Goal: Task Accomplishment & Management: Use online tool/utility

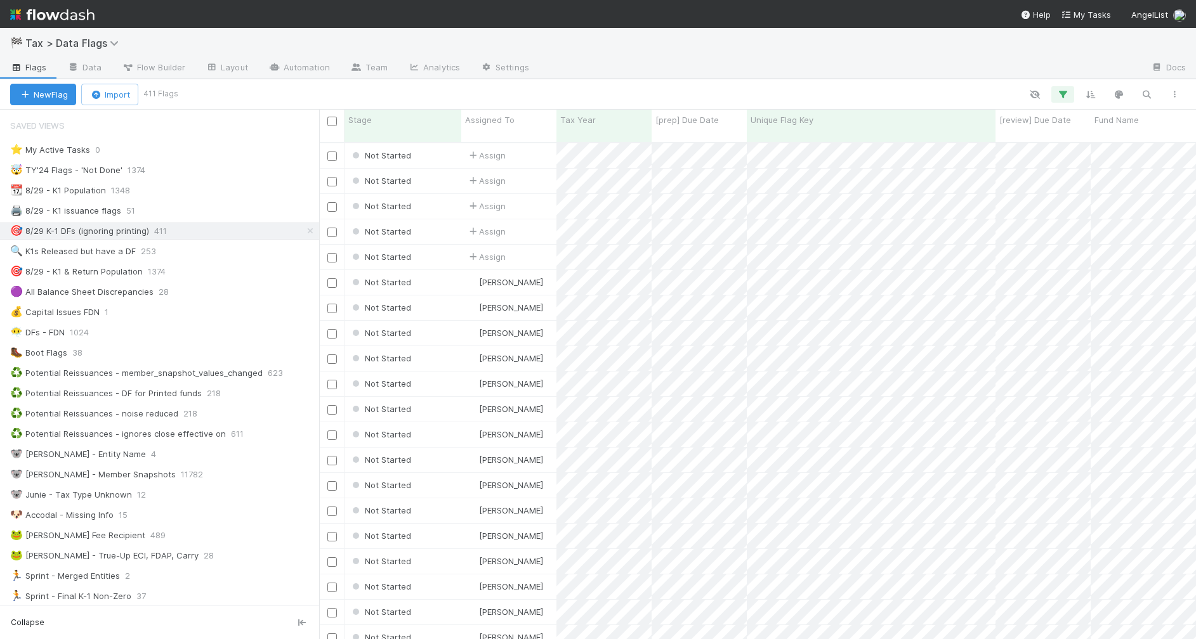
scroll to position [495, 864]
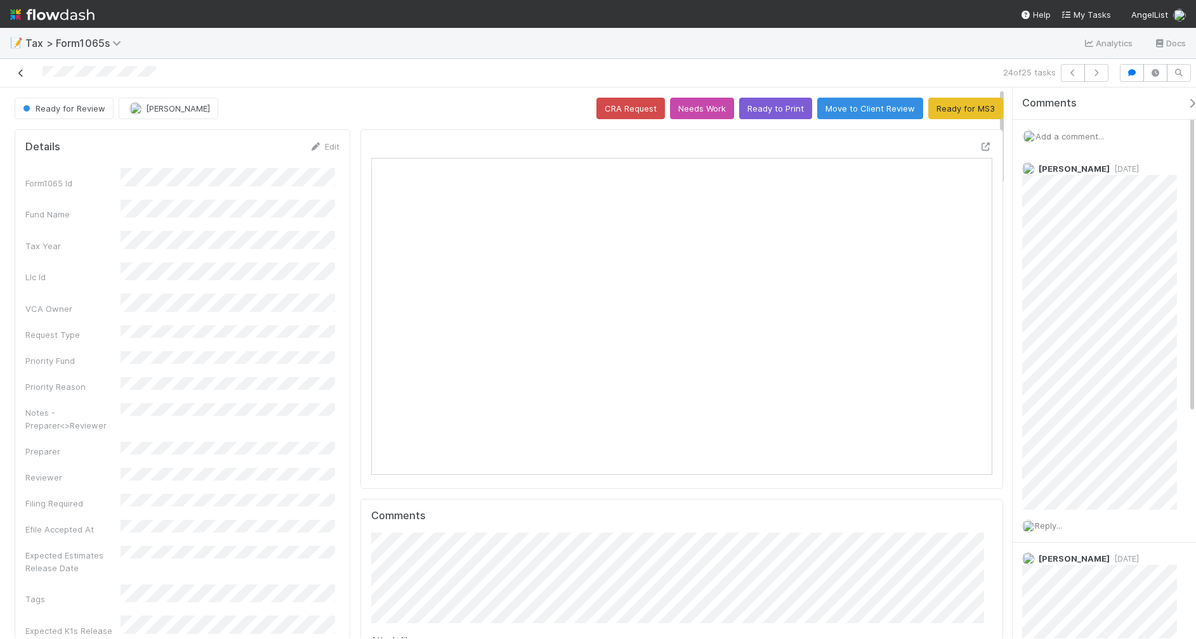
click at [21, 72] on icon at bounding box center [21, 73] width 13 height 8
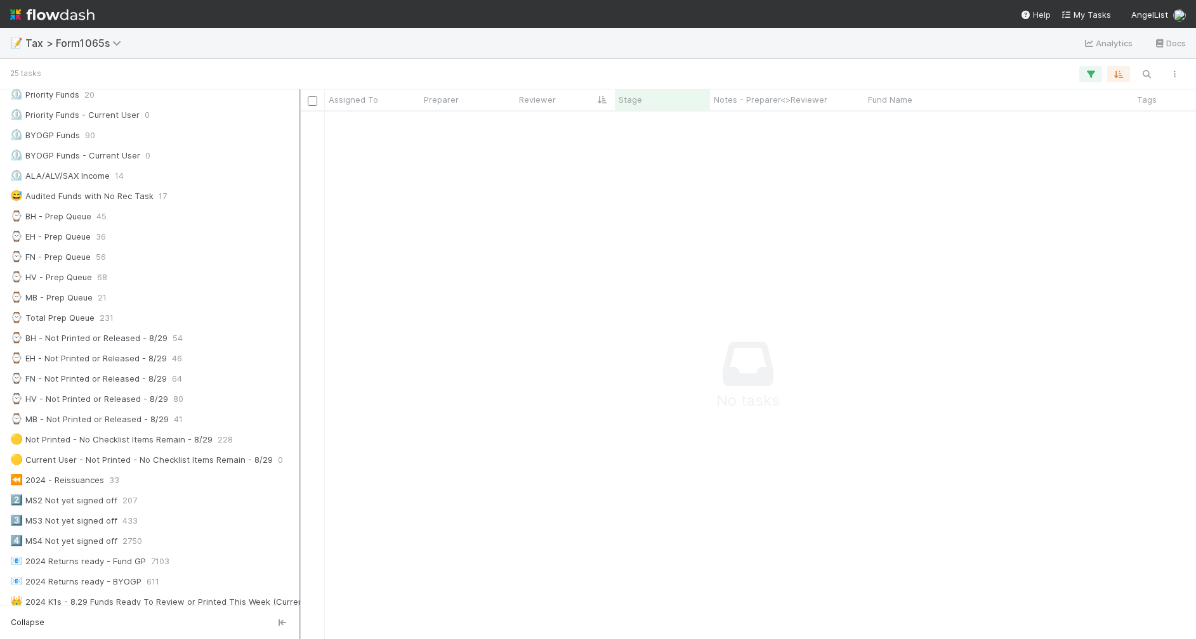
scroll to position [13, 13]
click at [303, 509] on div at bounding box center [303, 364] width 1 height 550
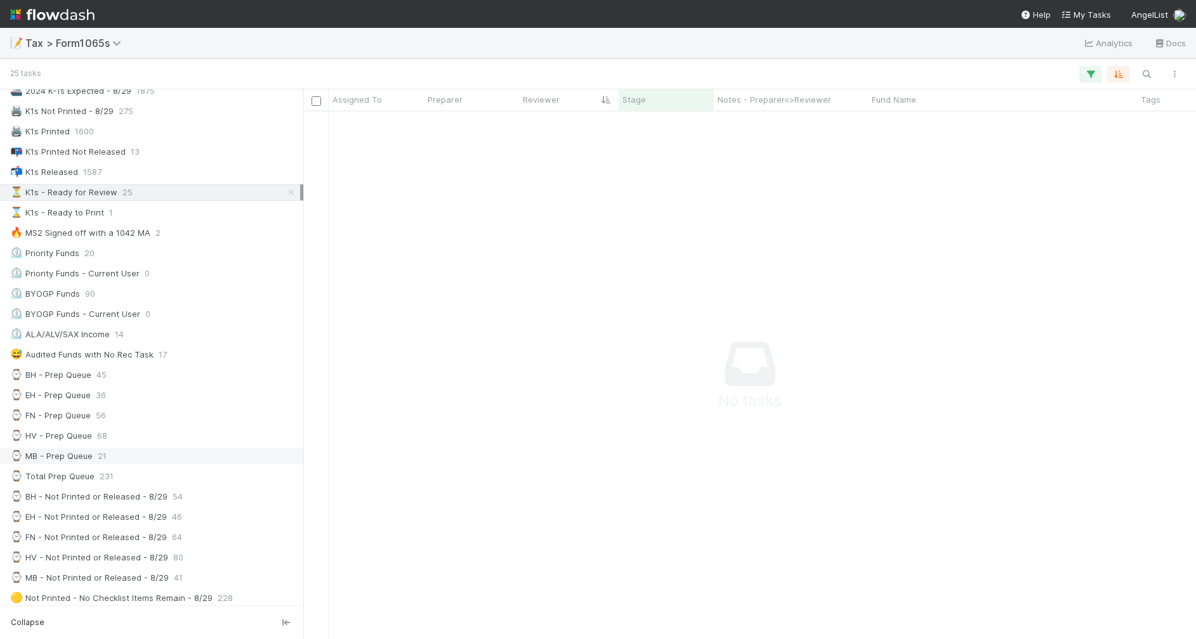
click at [160, 464] on div "⌚ MB - Prep Queue 21" at bounding box center [155, 456] width 290 height 16
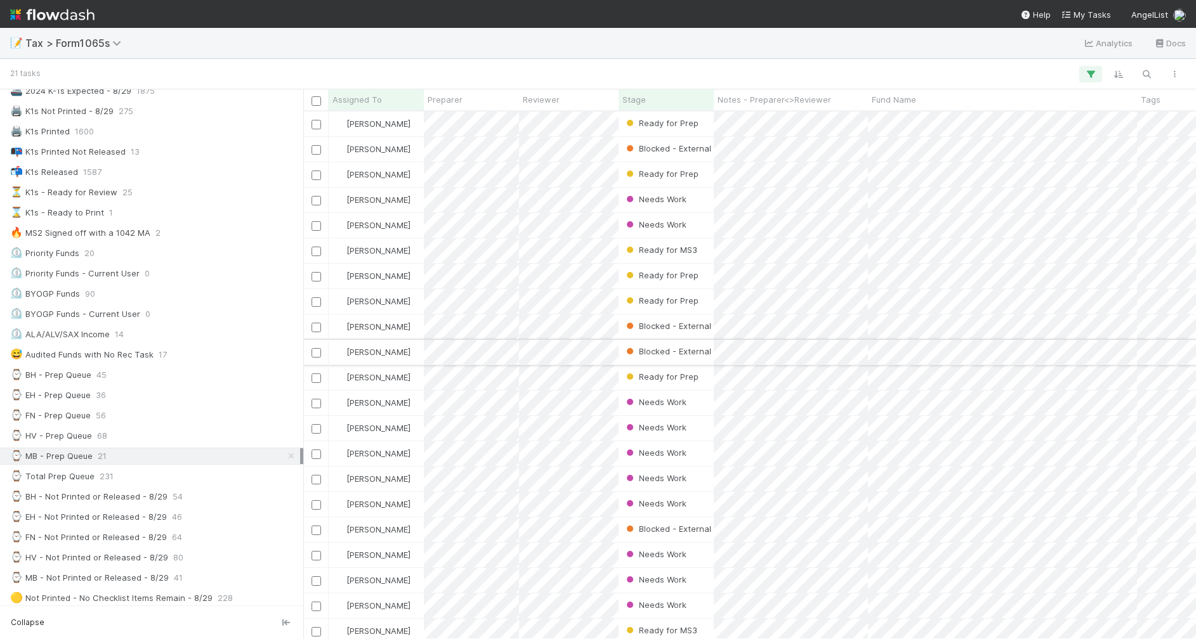
scroll to position [17, 0]
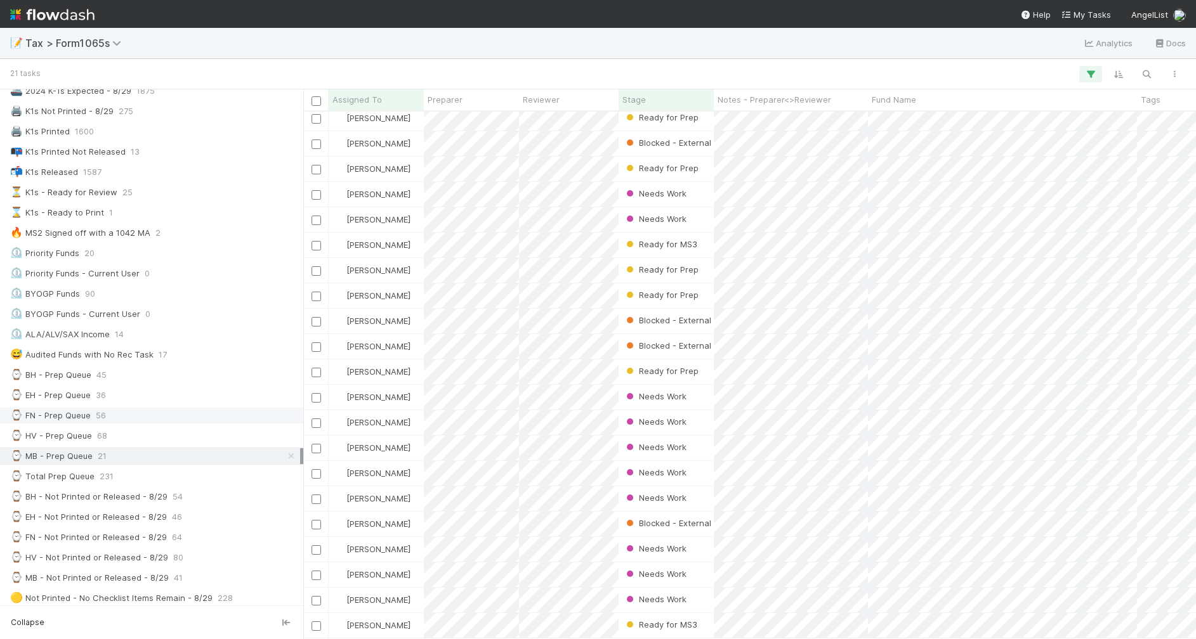
click at [122, 422] on div "⌚ FN - Prep Queue 56" at bounding box center [155, 416] width 290 height 16
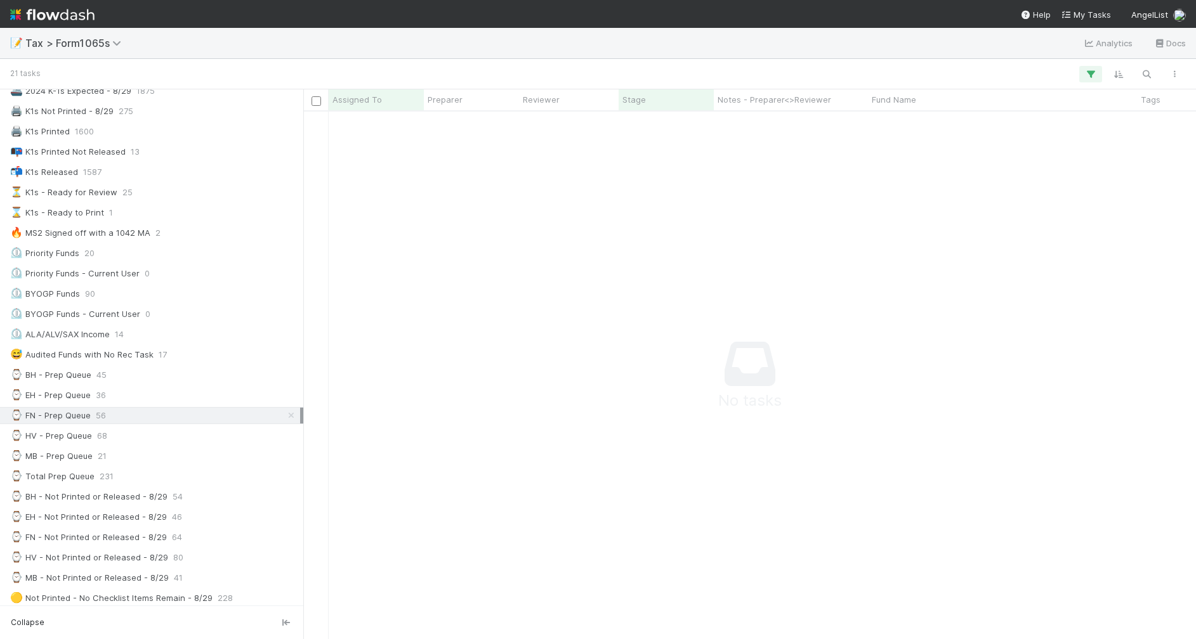
scroll to position [504, 868]
click at [153, 424] on div "⌚ FN - Prep Queue 56" at bounding box center [155, 416] width 290 height 16
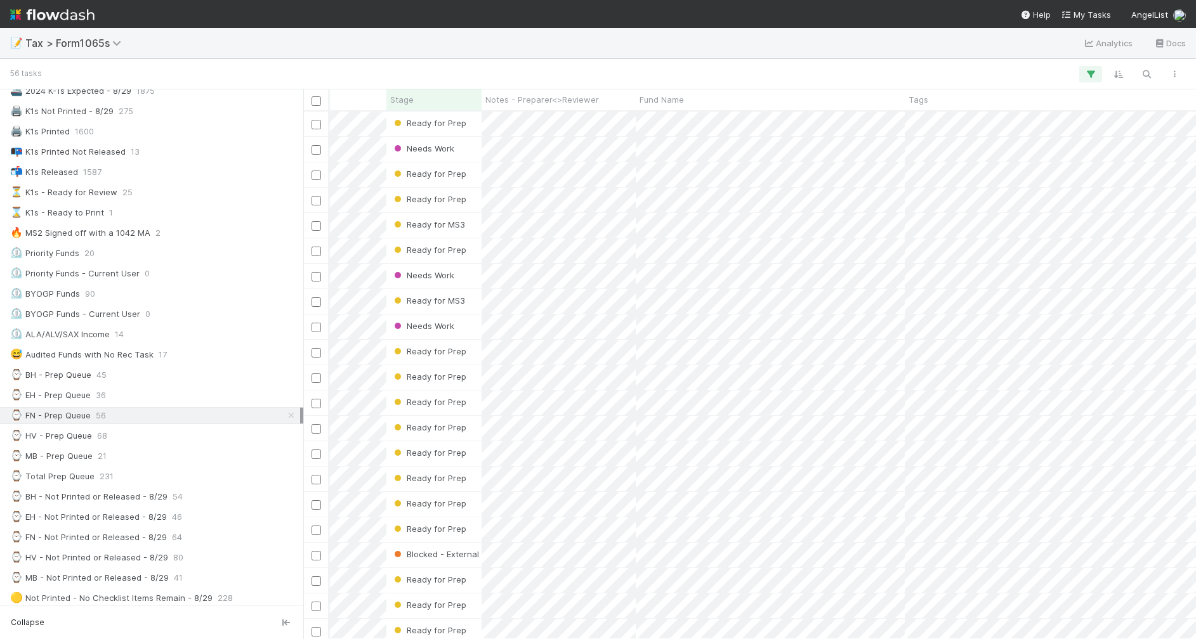
scroll to position [0, 243]
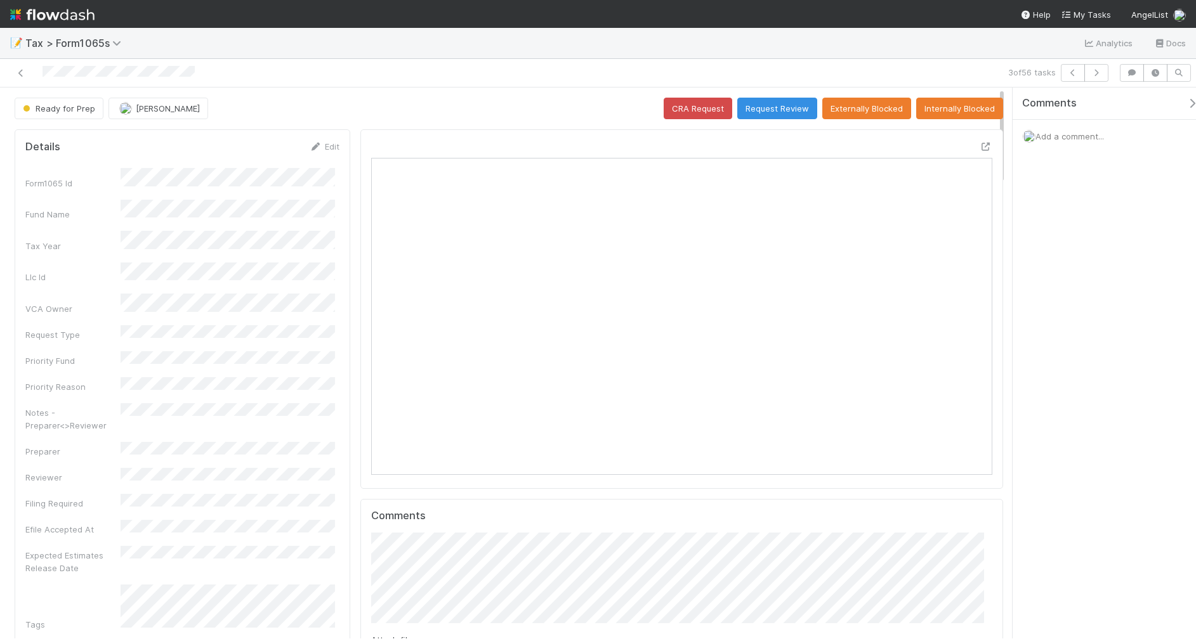
scroll to position [245, 601]
click at [438, 601] on span "[PERSON_NAME]" at bounding box center [432, 602] width 64 height 10
click at [363, 563] on div "Comments Attach files: Choose or drag and drop file(s) Add Comment" at bounding box center [681, 609] width 642 height 221
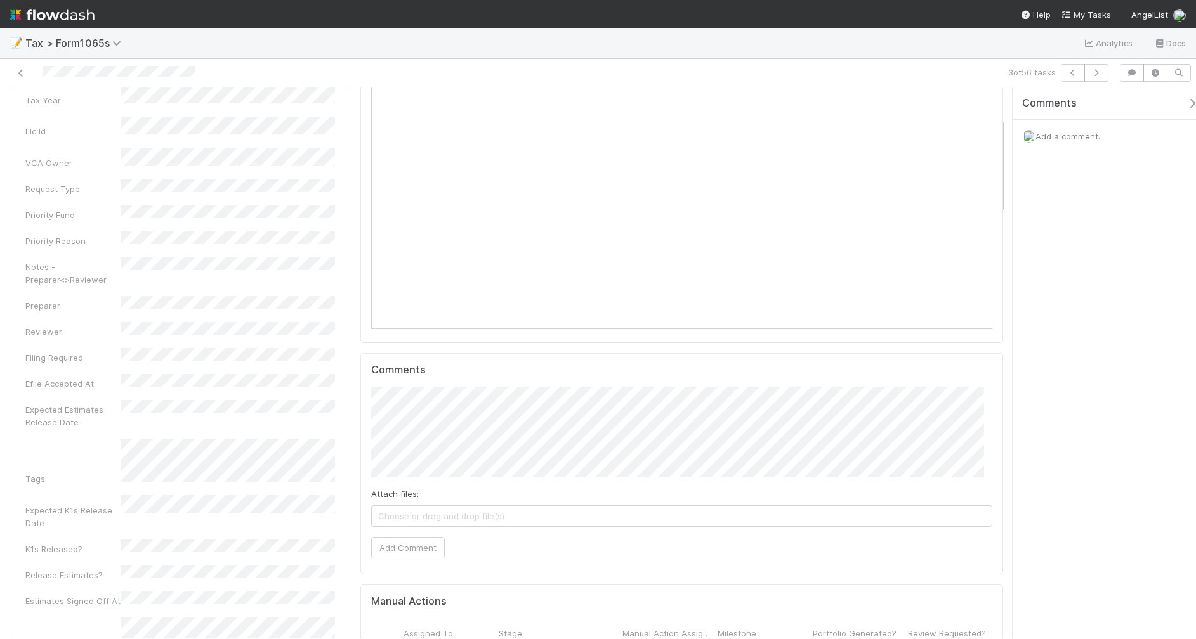
scroll to position [238, 0]
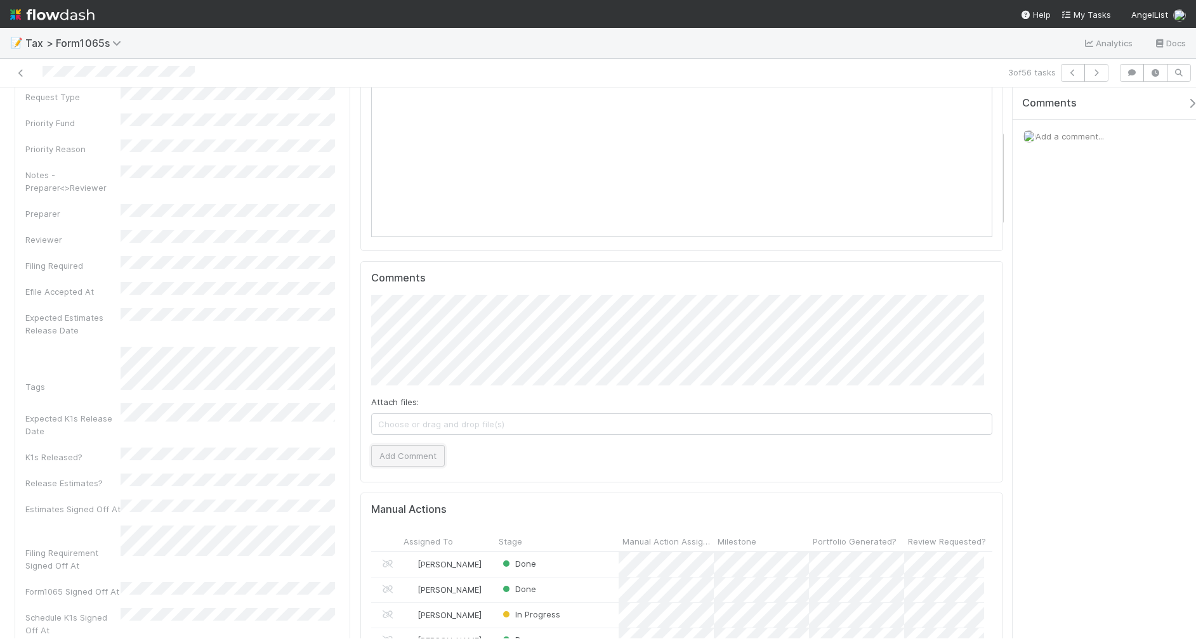
click at [398, 457] on button "Add Comment" at bounding box center [408, 456] width 74 height 22
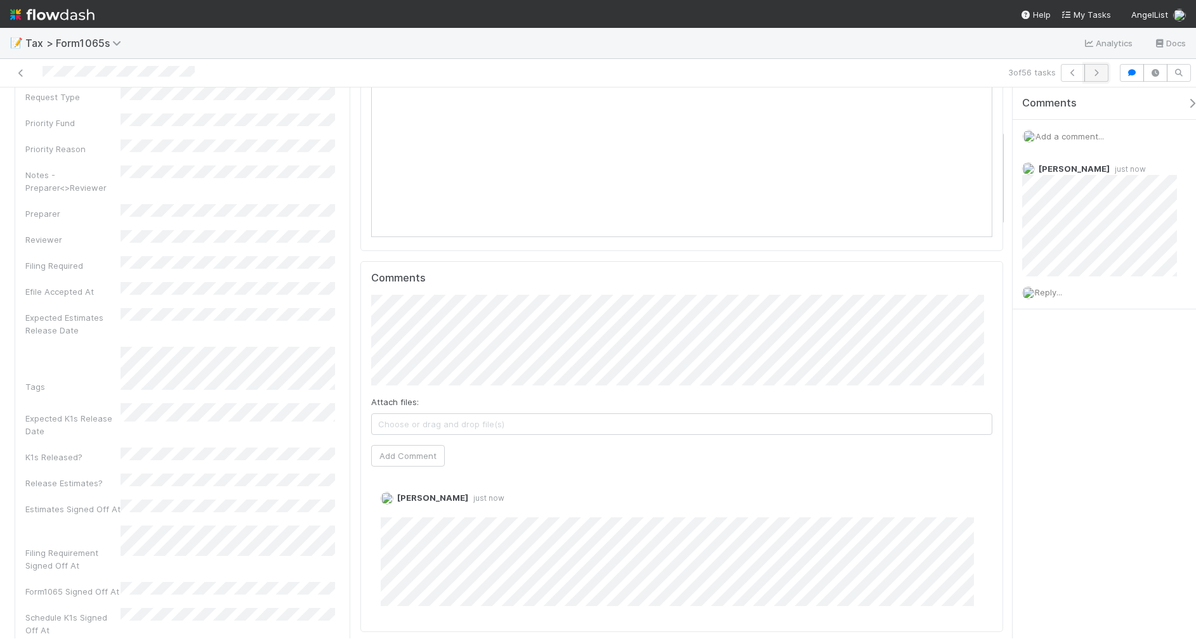
click at [1092, 69] on icon "button" at bounding box center [1096, 73] width 13 height 8
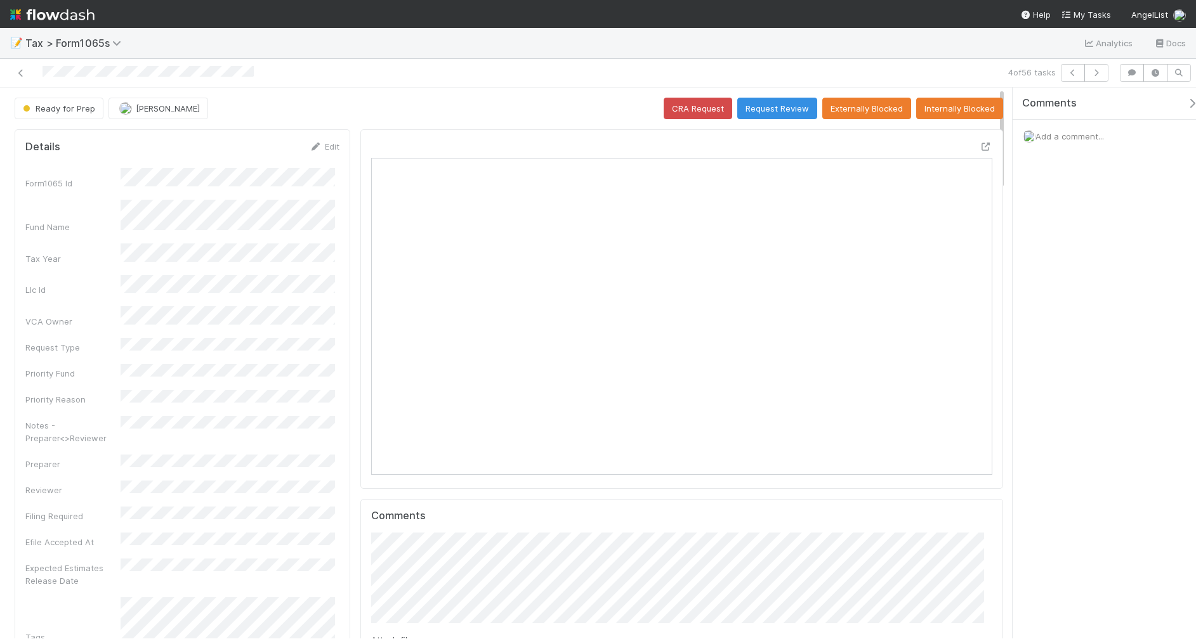
scroll to position [245, 601]
click at [425, 489] on div at bounding box center [681, 309] width 642 height 360
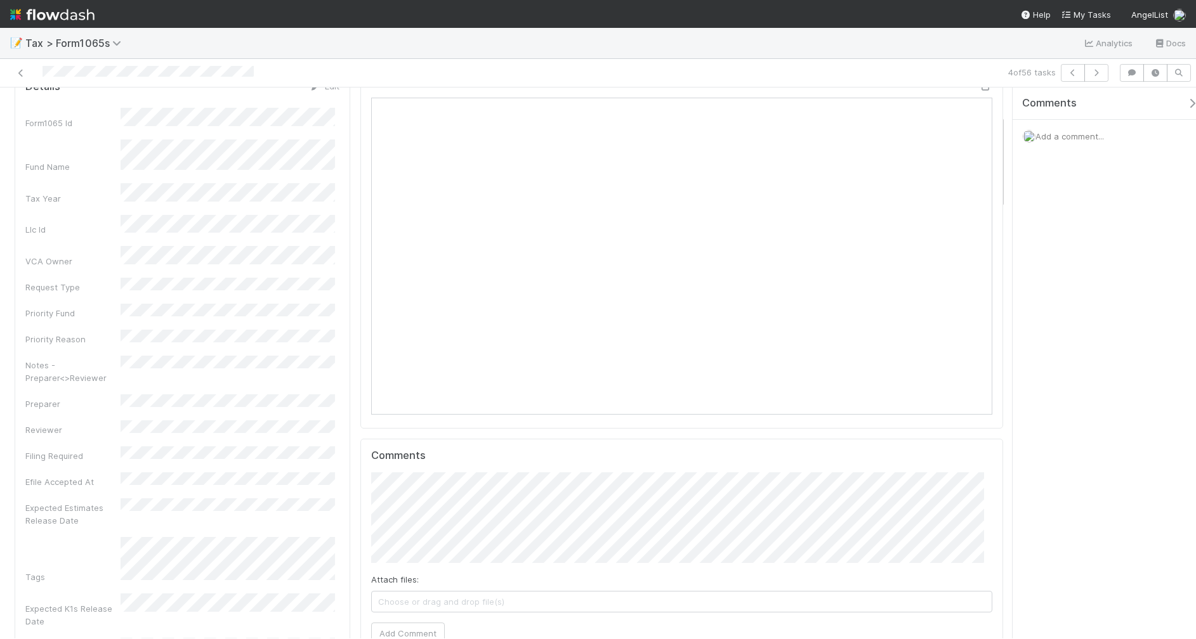
scroll to position [159, 0]
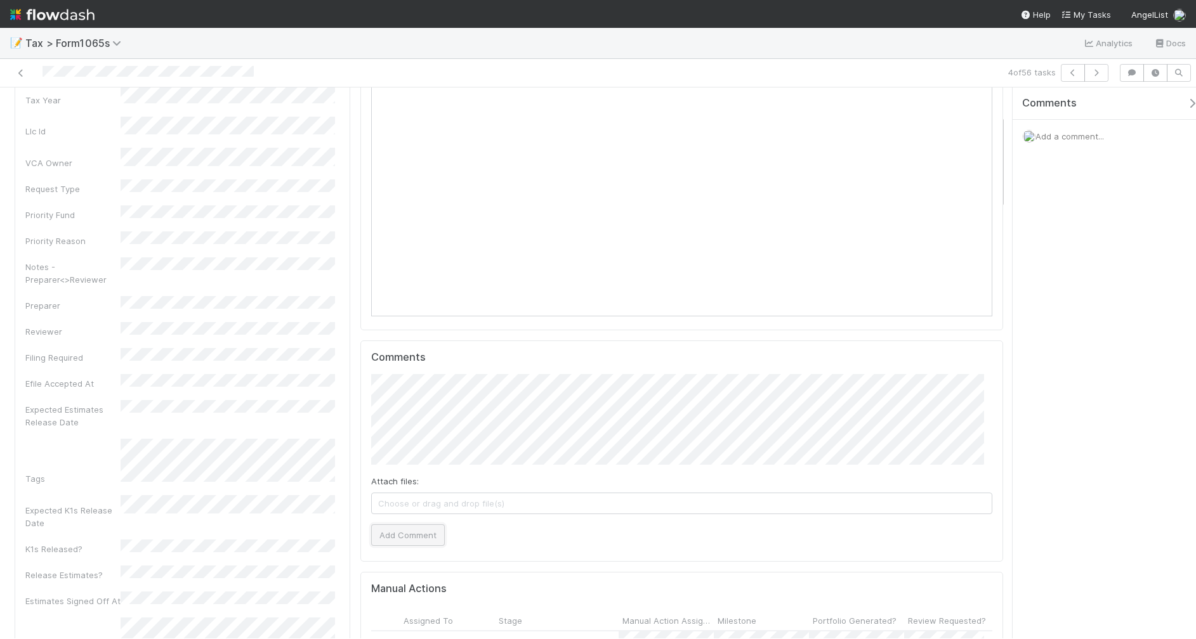
click at [413, 535] on button "Add Comment" at bounding box center [408, 536] width 74 height 22
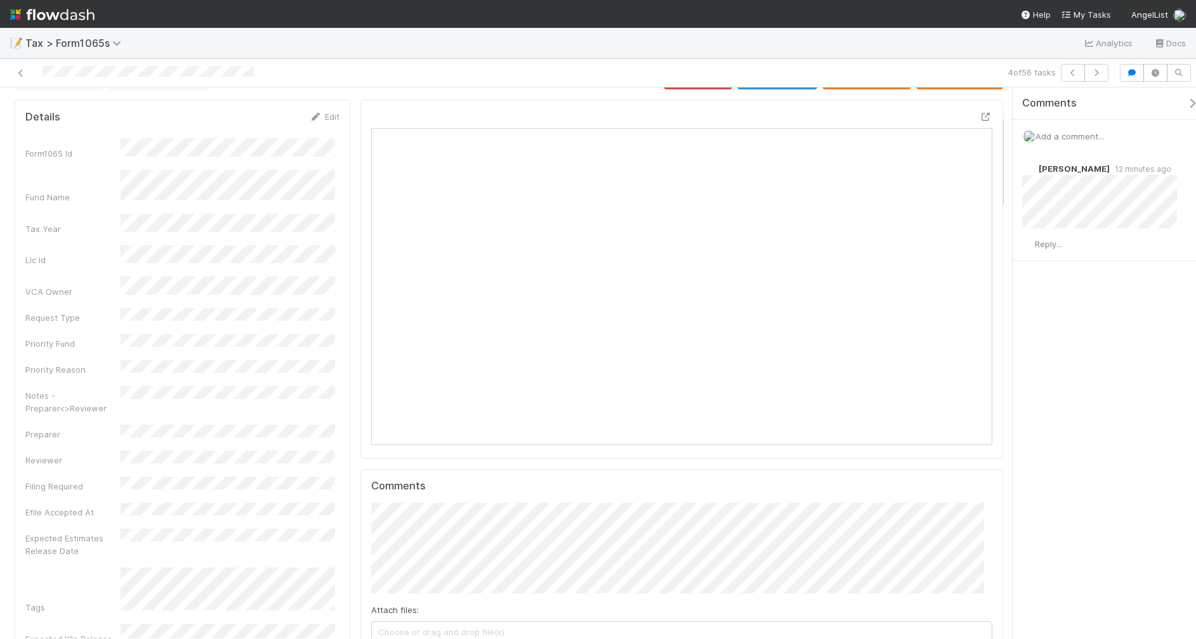
scroll to position [0, 0]
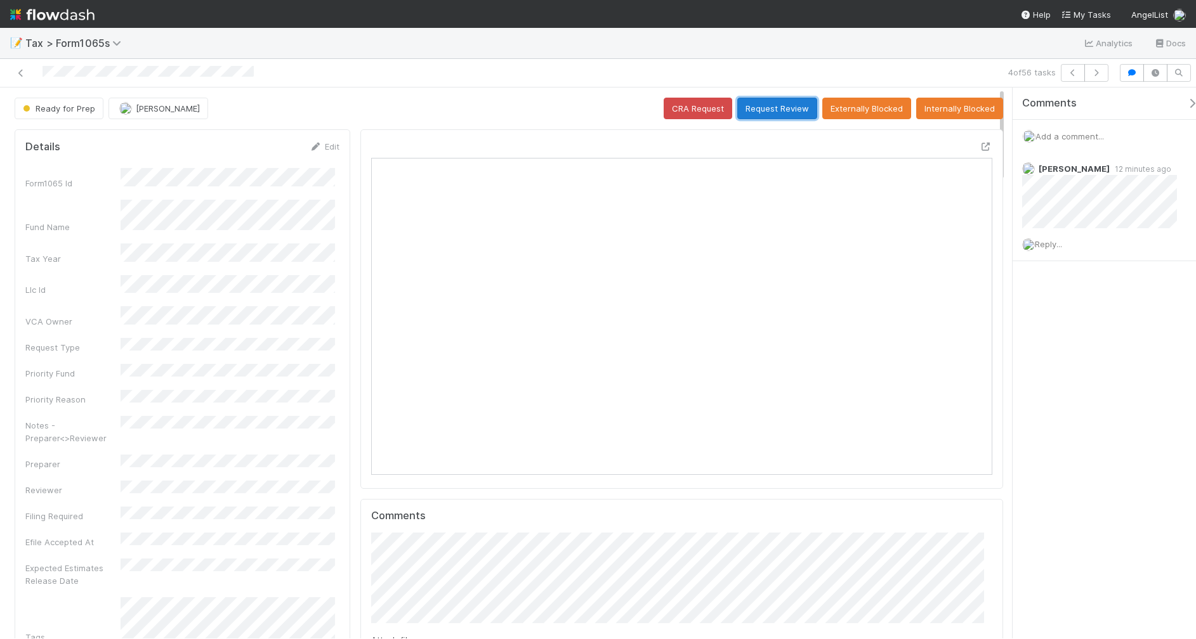
click at [762, 109] on button "Request Review" at bounding box center [777, 109] width 80 height 22
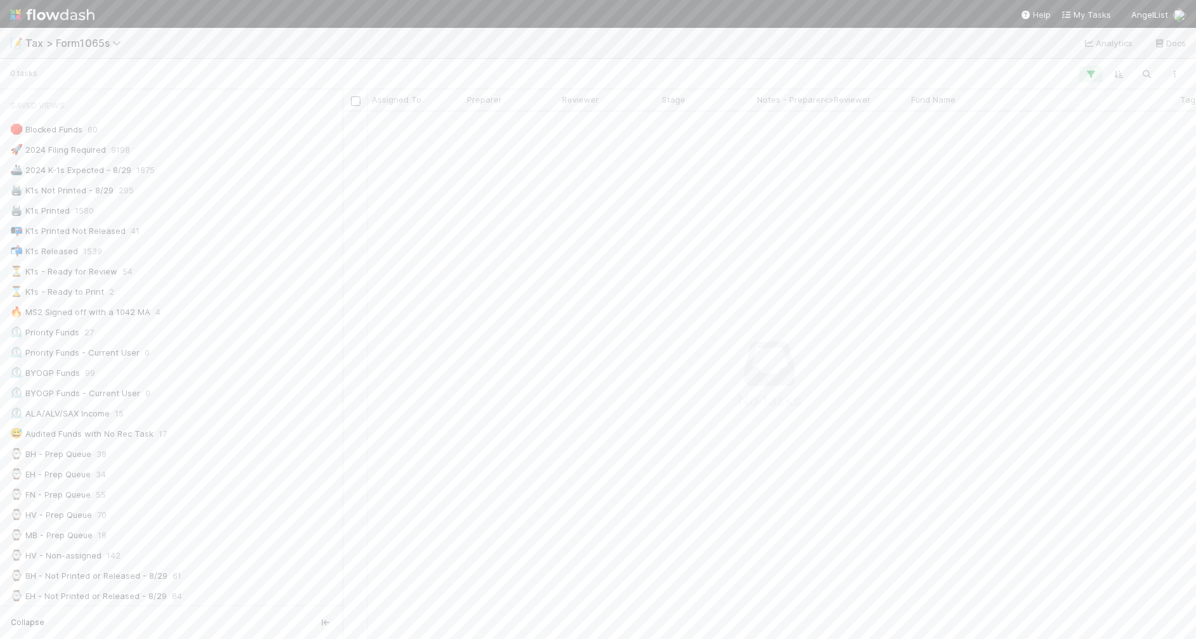
scroll to position [504, 829]
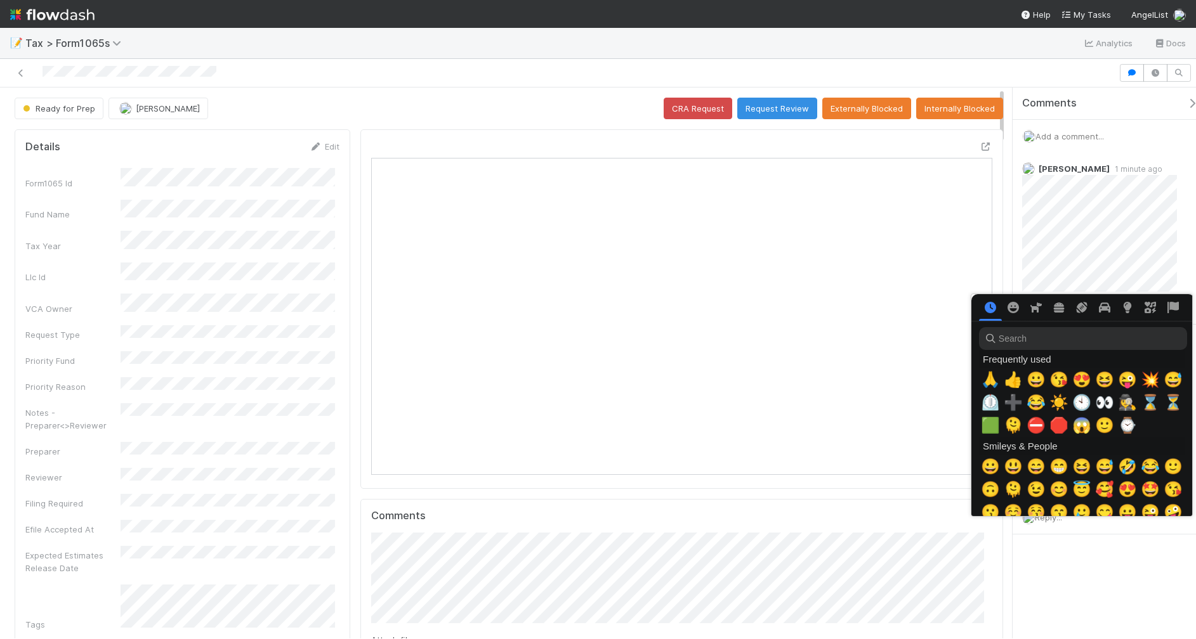
scroll to position [0, 7]
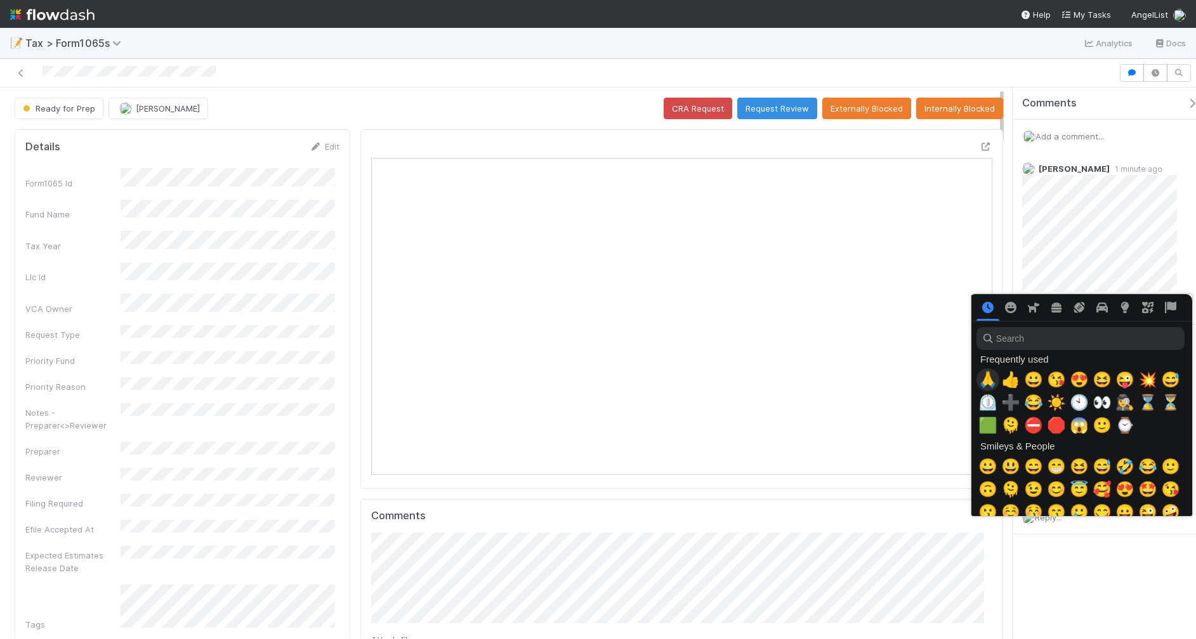
click at [984, 376] on span "🙏" at bounding box center [987, 380] width 19 height 18
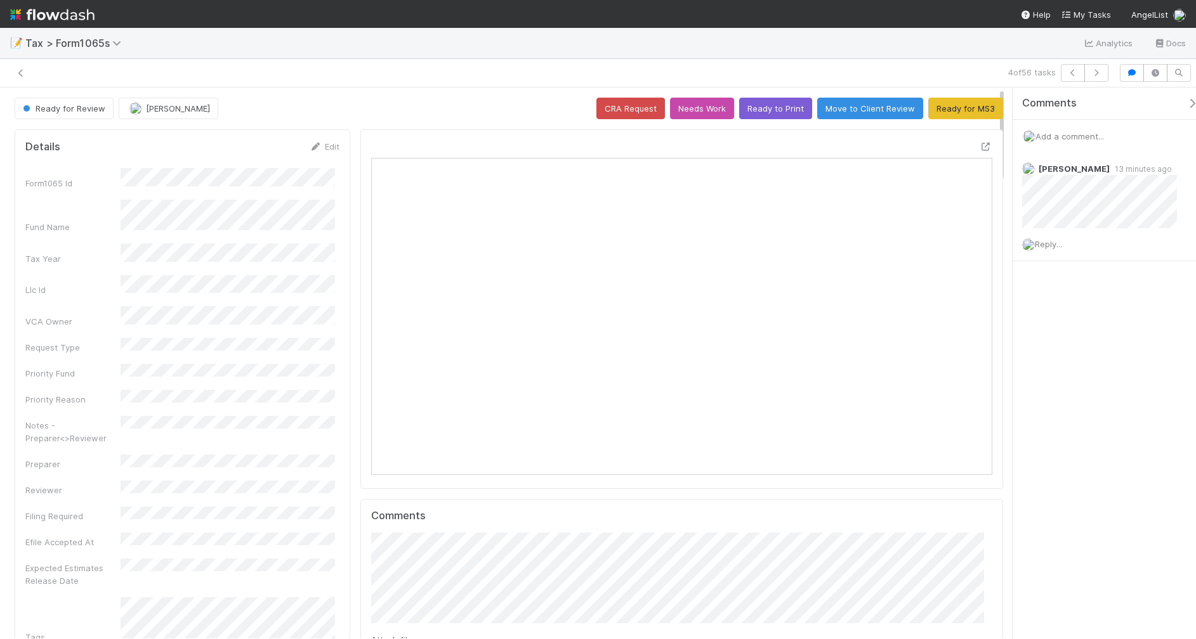
scroll to position [245, 601]
click at [22, 73] on icon at bounding box center [21, 73] width 13 height 8
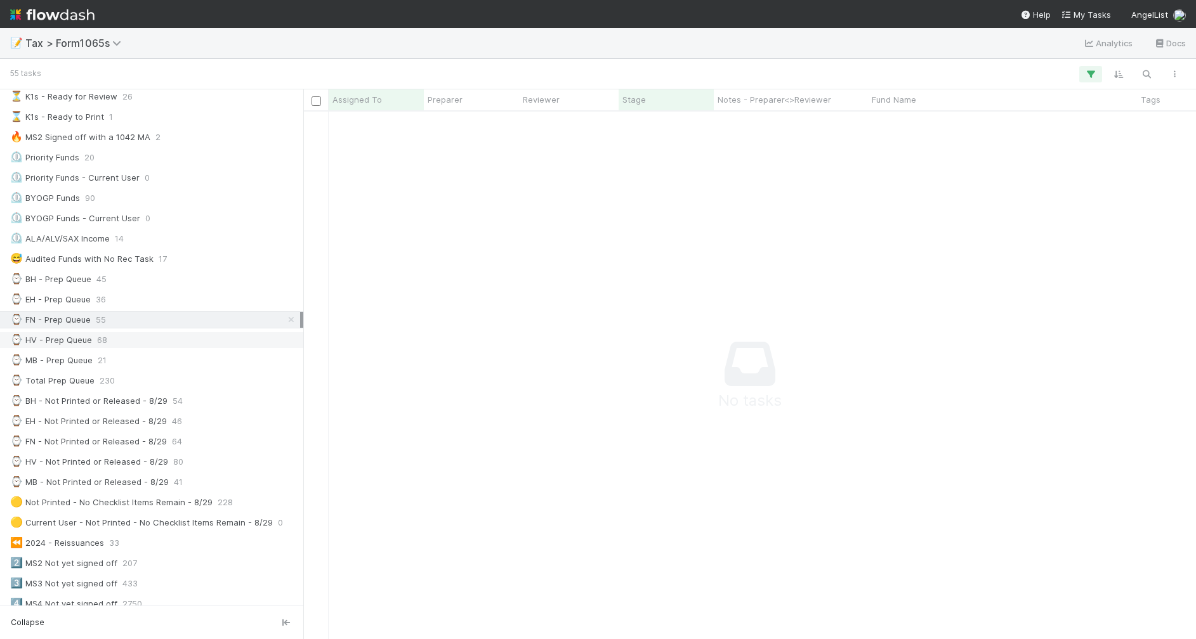
scroll to position [79, 0]
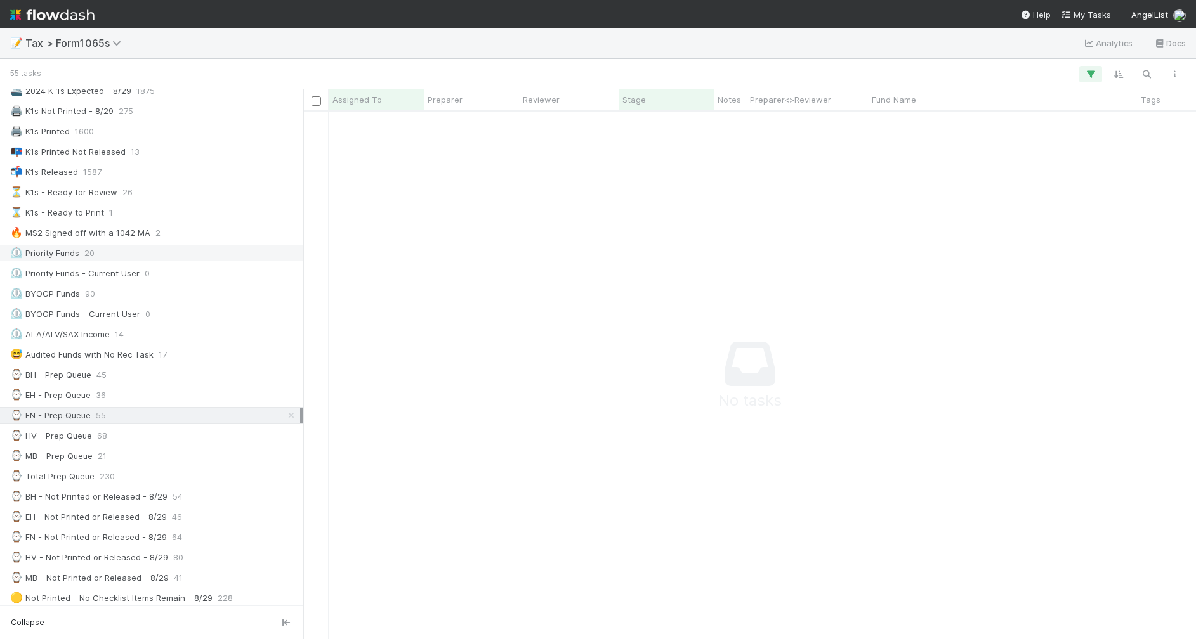
click at [197, 261] on div "⏲️ Priority Funds 20" at bounding box center [155, 253] width 290 height 16
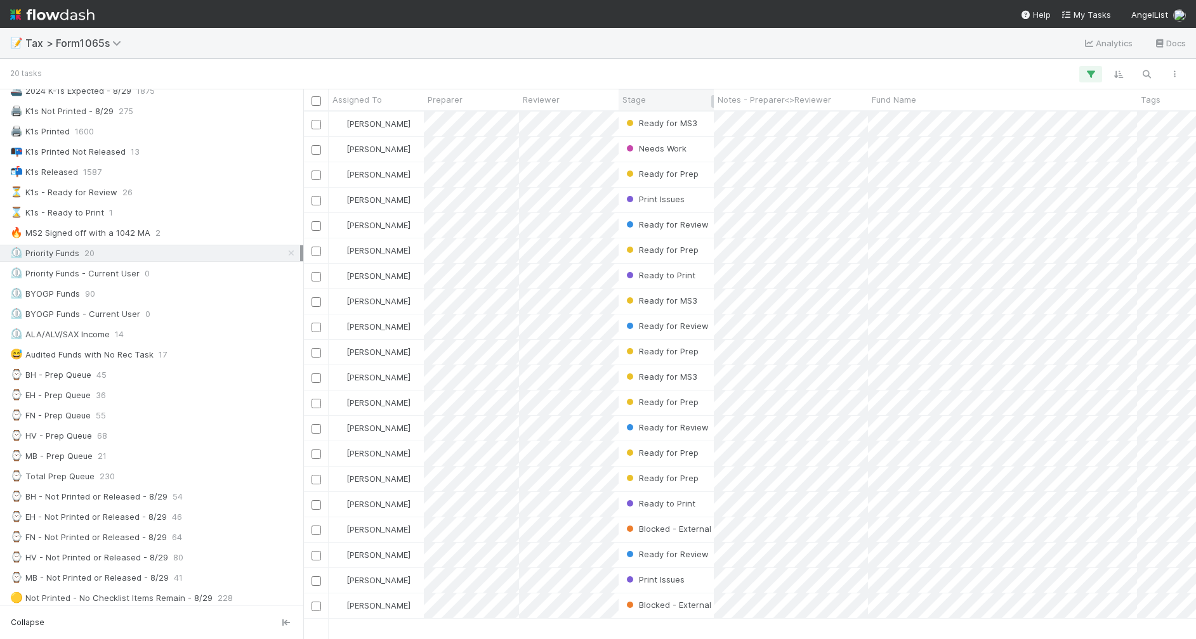
scroll to position [516, 880]
click at [647, 101] on div "Stage" at bounding box center [666, 99] width 88 height 13
click at [663, 127] on div "Sort First → Last" at bounding box center [695, 123] width 145 height 19
click at [778, 62] on div at bounding box center [598, 319] width 1196 height 639
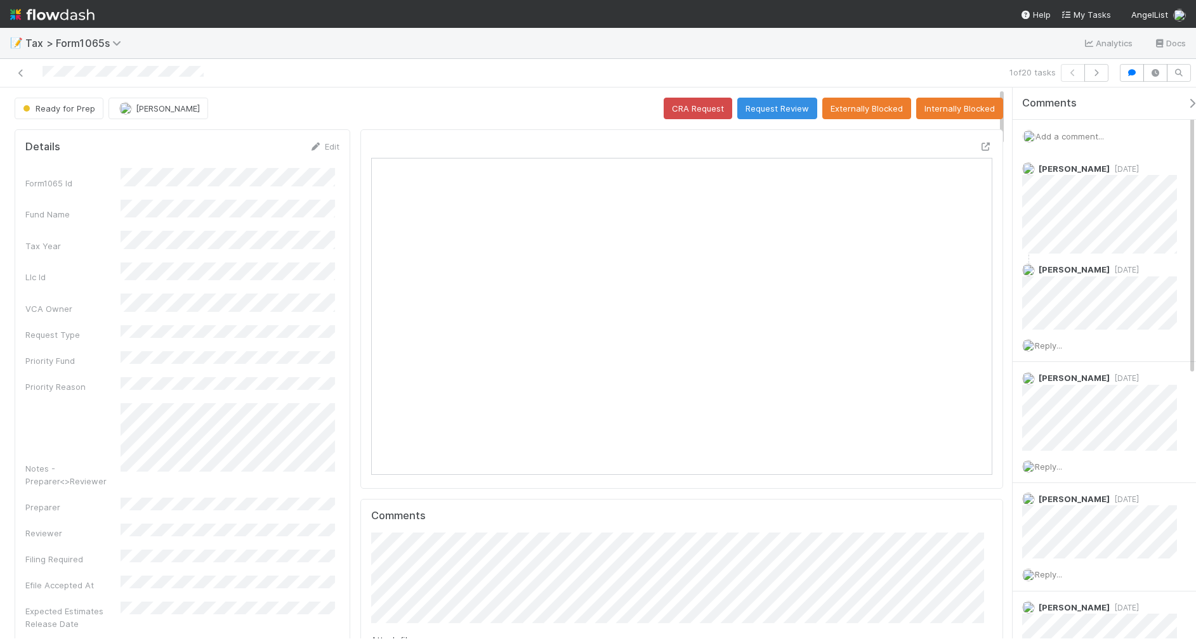
scroll to position [245, 601]
click at [1095, 75] on icon "button" at bounding box center [1096, 73] width 13 height 8
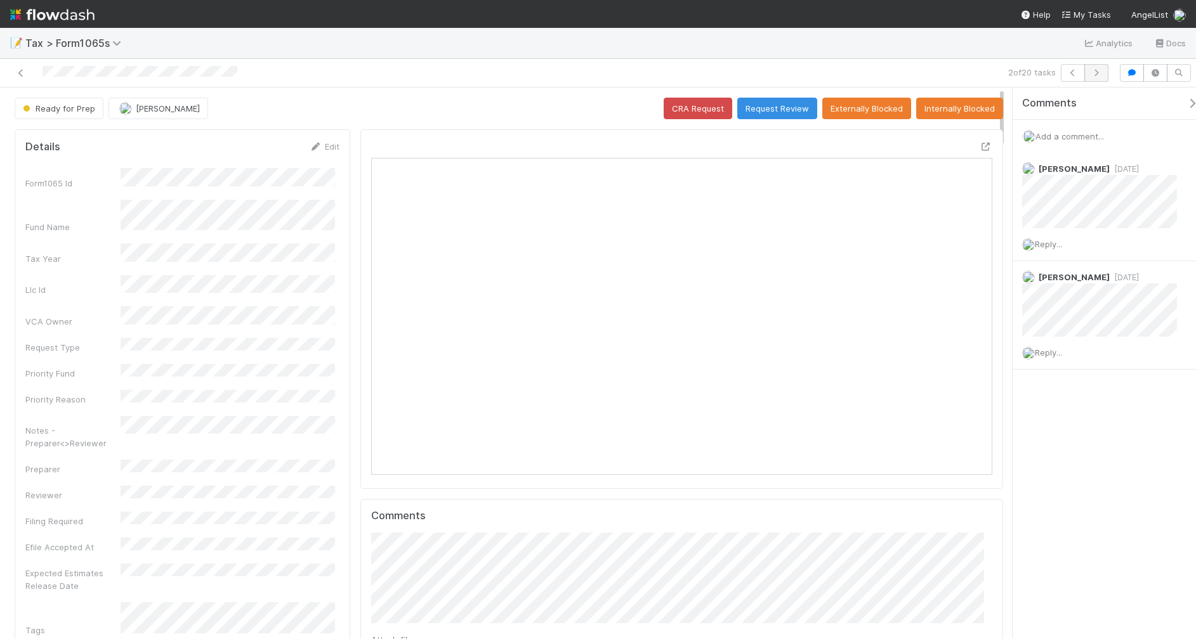
scroll to position [245, 298]
click at [782, 106] on button "Request Review" at bounding box center [777, 109] width 80 height 22
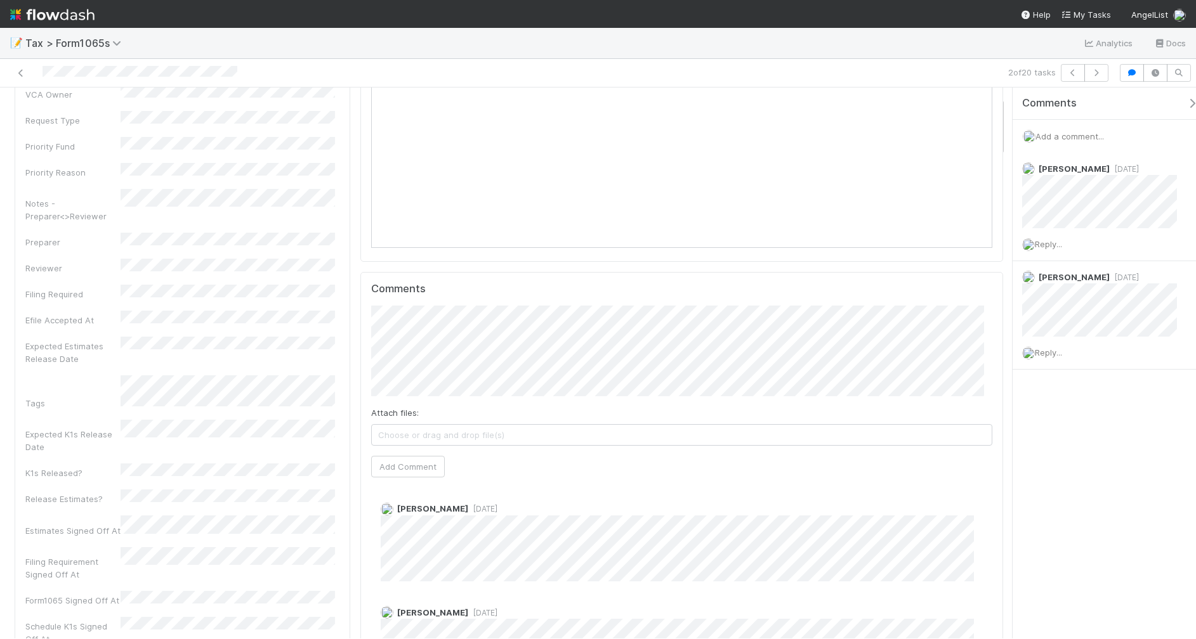
scroll to position [238, 0]
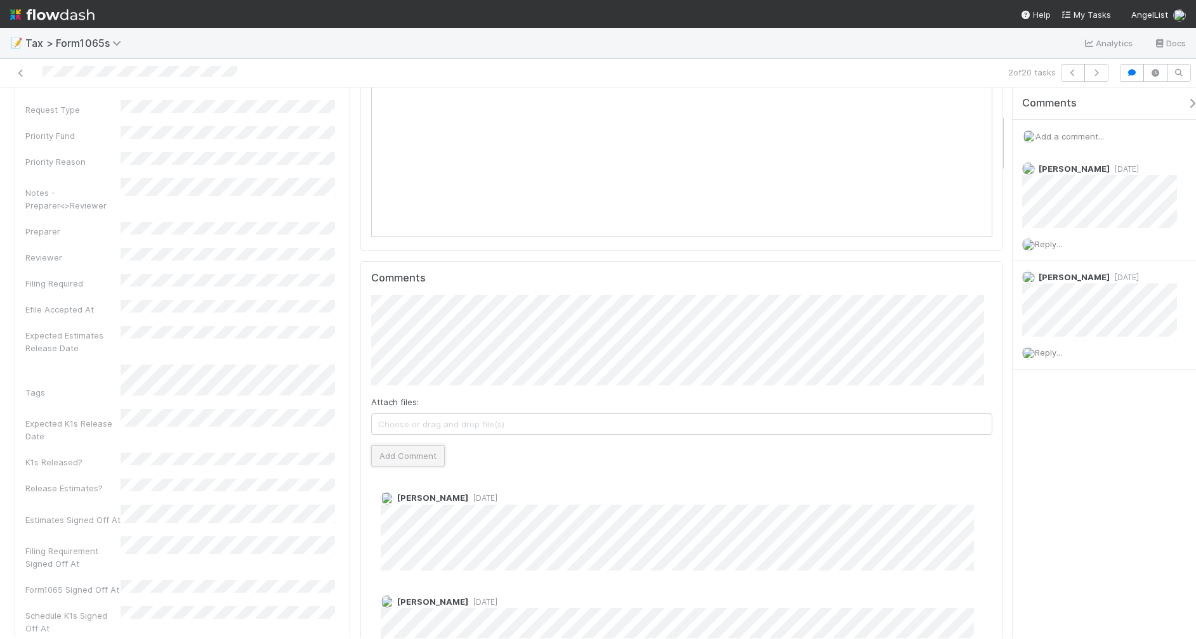
click at [419, 452] on button "Add Comment" at bounding box center [408, 456] width 74 height 22
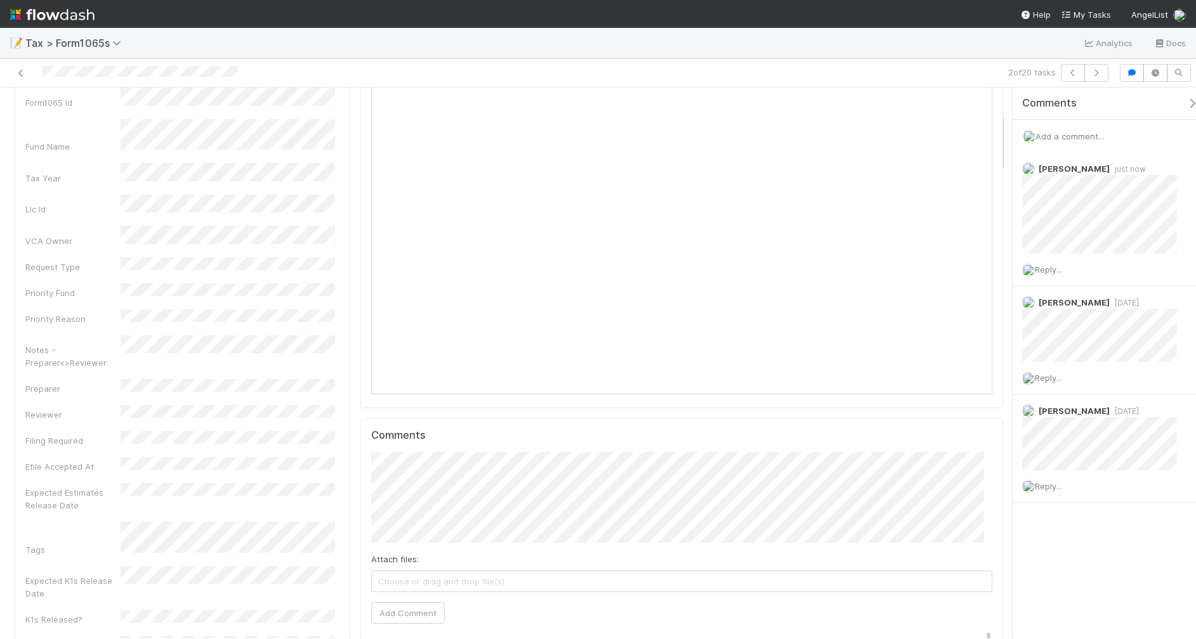
scroll to position [0, 0]
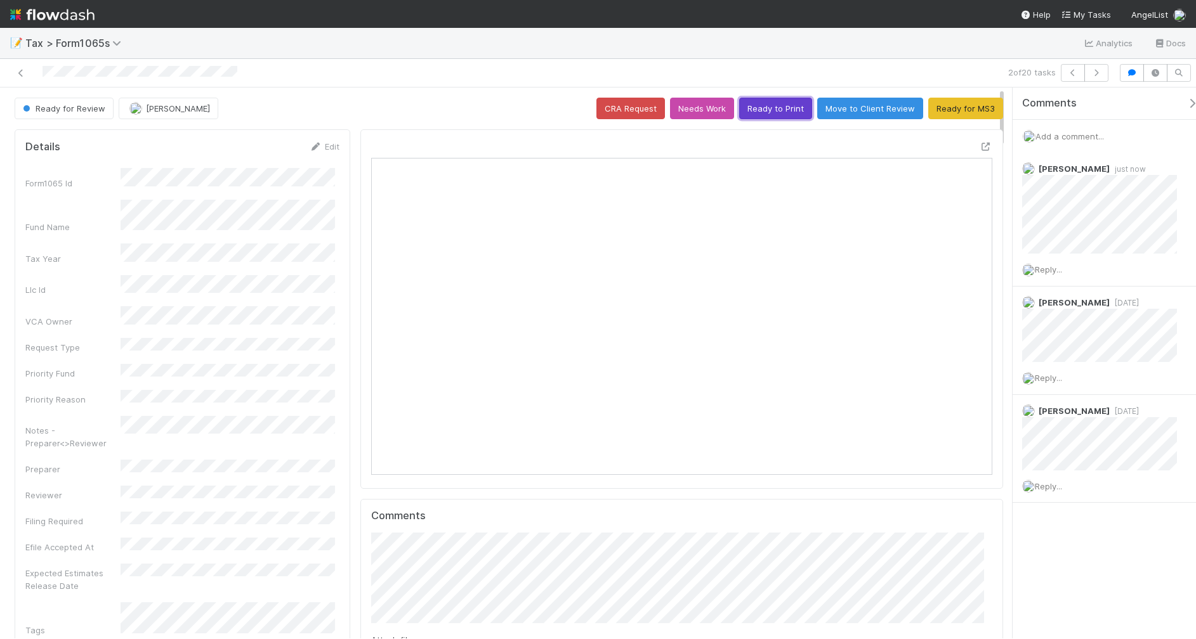
click at [757, 115] on button "Ready to Print" at bounding box center [775, 109] width 73 height 22
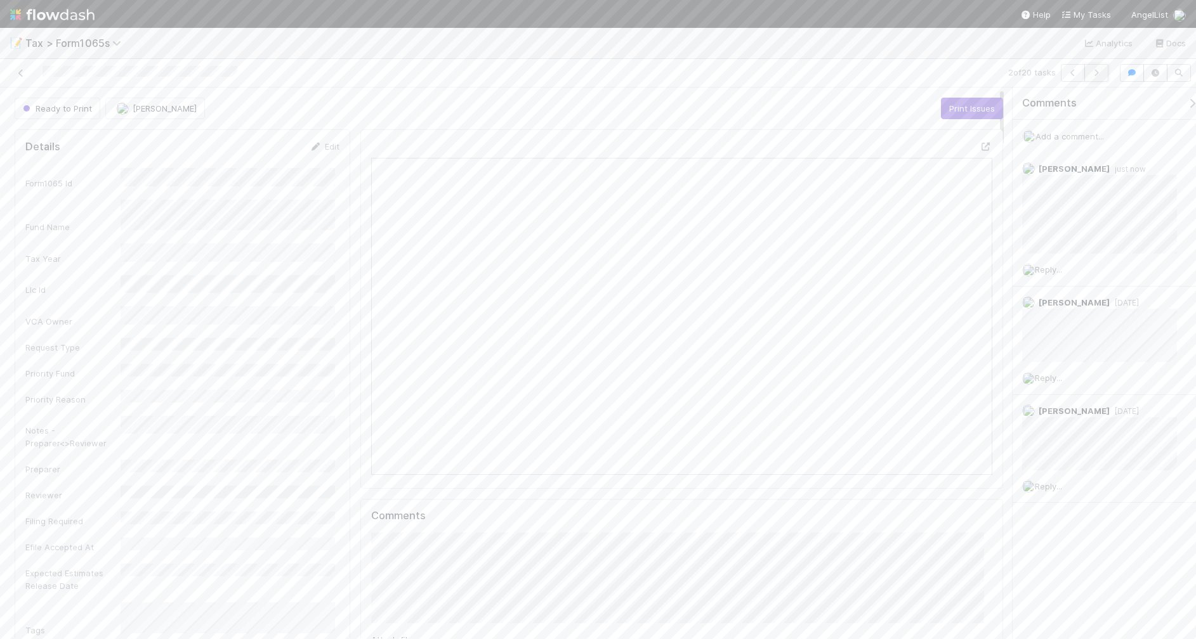
click at [1098, 74] on icon "button" at bounding box center [1096, 73] width 13 height 8
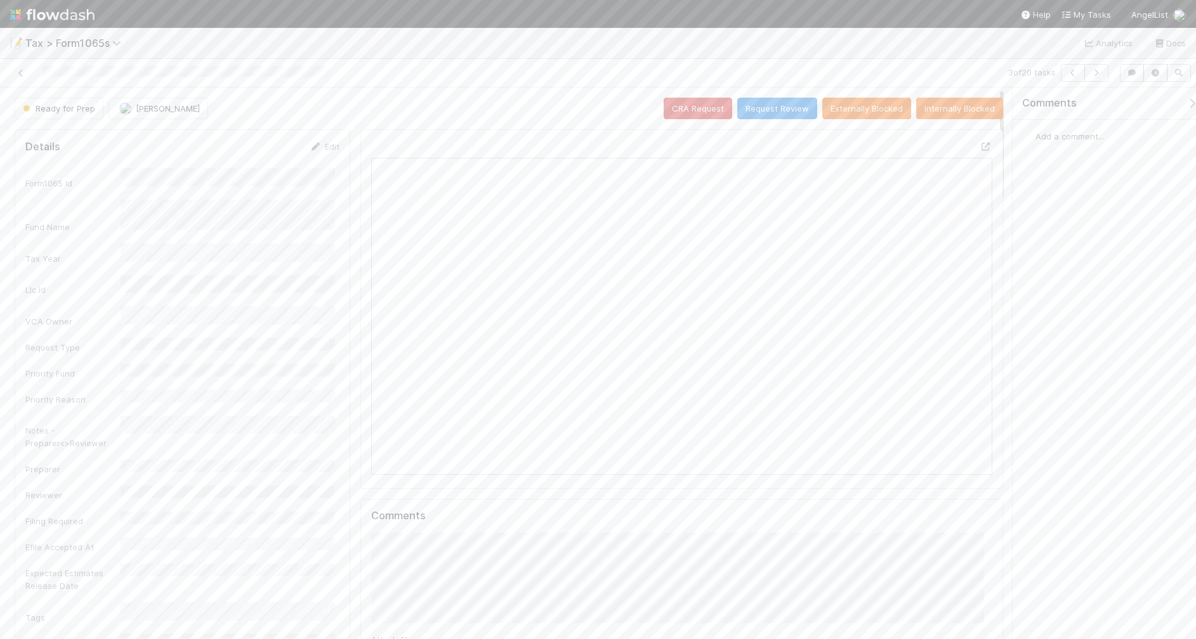
scroll to position [245, 601]
click at [71, 114] on div "Ready for Prep" at bounding box center [62, 109] width 94 height 22
click at [71, 109] on div "Ready for Prep" at bounding box center [62, 109] width 94 height 22
click at [750, 111] on button "Request Review" at bounding box center [777, 109] width 80 height 22
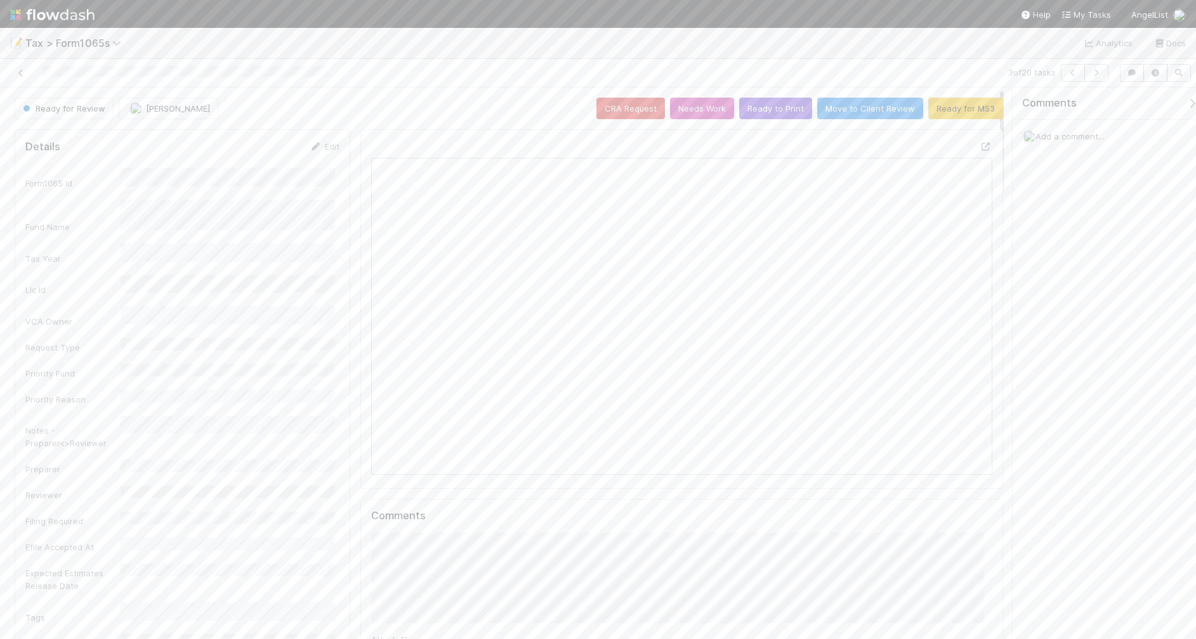
click at [71, 109] on div "Ready for Review" at bounding box center [67, 109] width 104 height 22
click at [70, 109] on div "Ready for Review" at bounding box center [67, 109] width 104 height 22
click at [775, 107] on button "Ready to Print" at bounding box center [775, 109] width 73 height 22
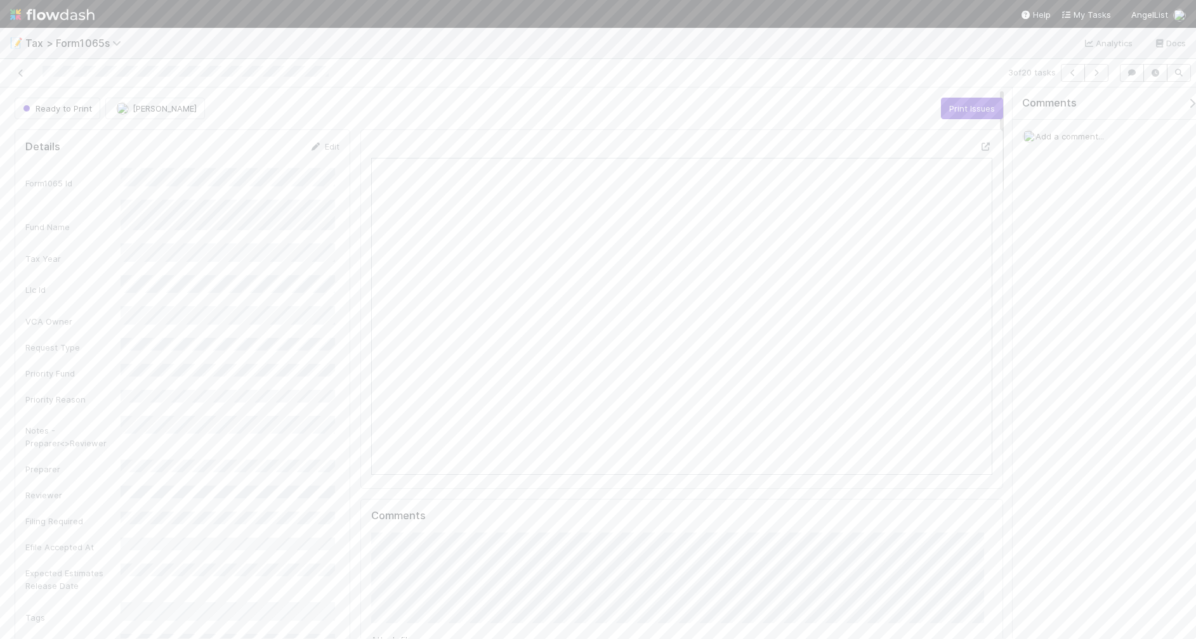
click at [59, 108] on div "Ready to Print" at bounding box center [60, 109] width 91 height 22
click at [961, 111] on button "Print Issues" at bounding box center [972, 109] width 62 height 22
click at [1095, 74] on icon "button" at bounding box center [1096, 73] width 13 height 8
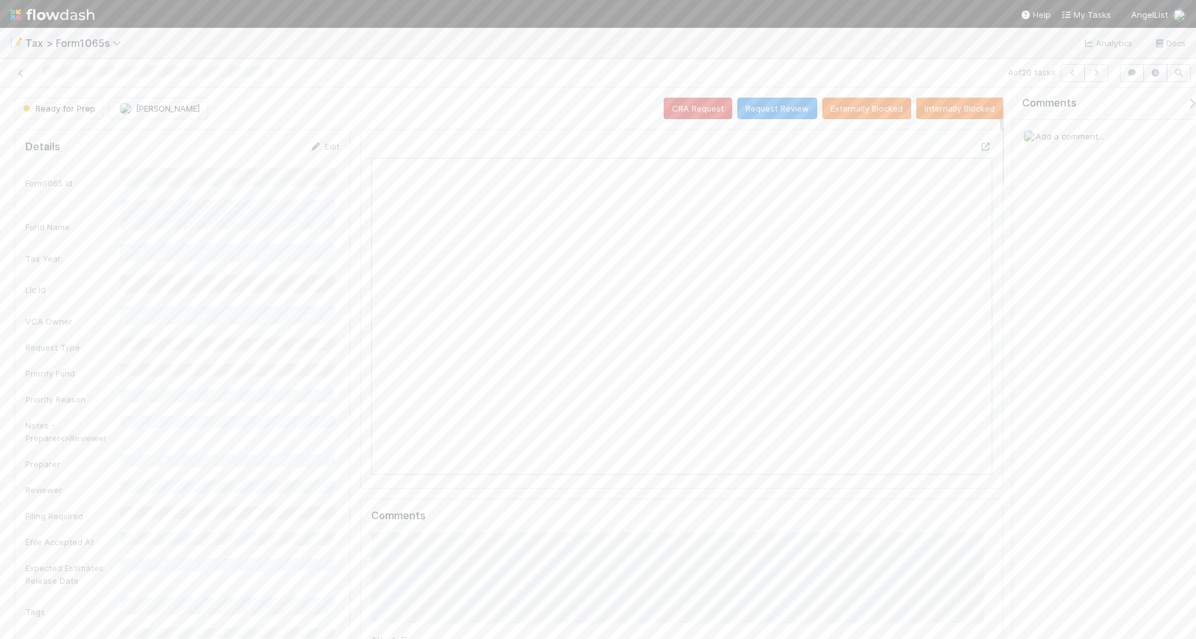
scroll to position [159, 0]
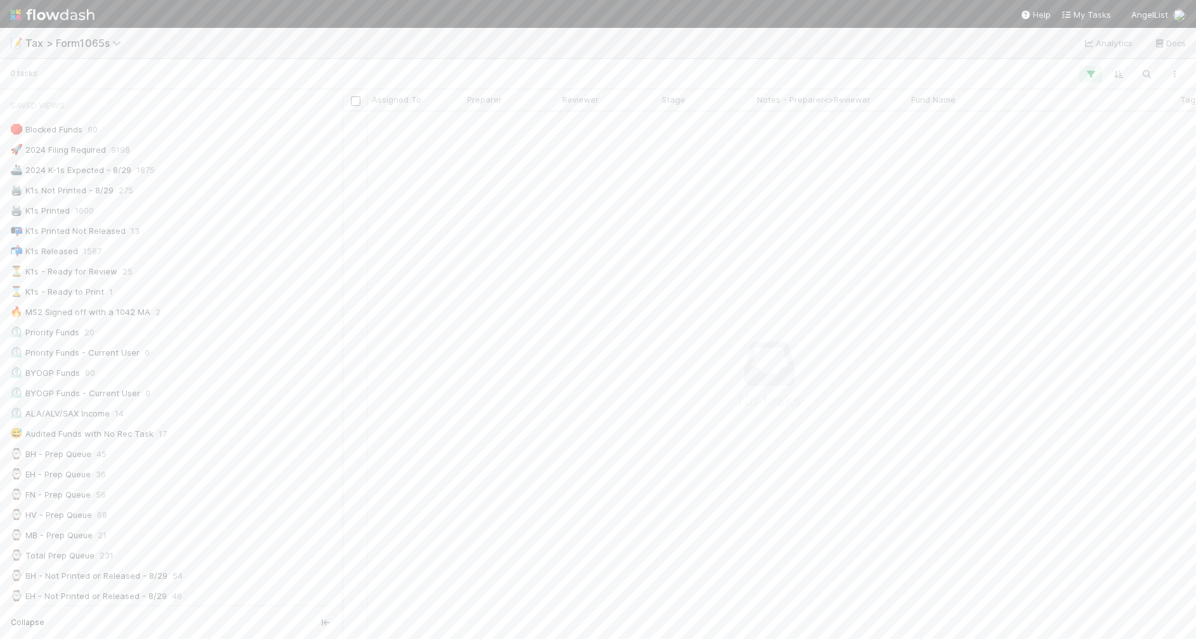
scroll to position [504, 829]
click at [415, 538] on button "Add Comment" at bounding box center [408, 536] width 74 height 22
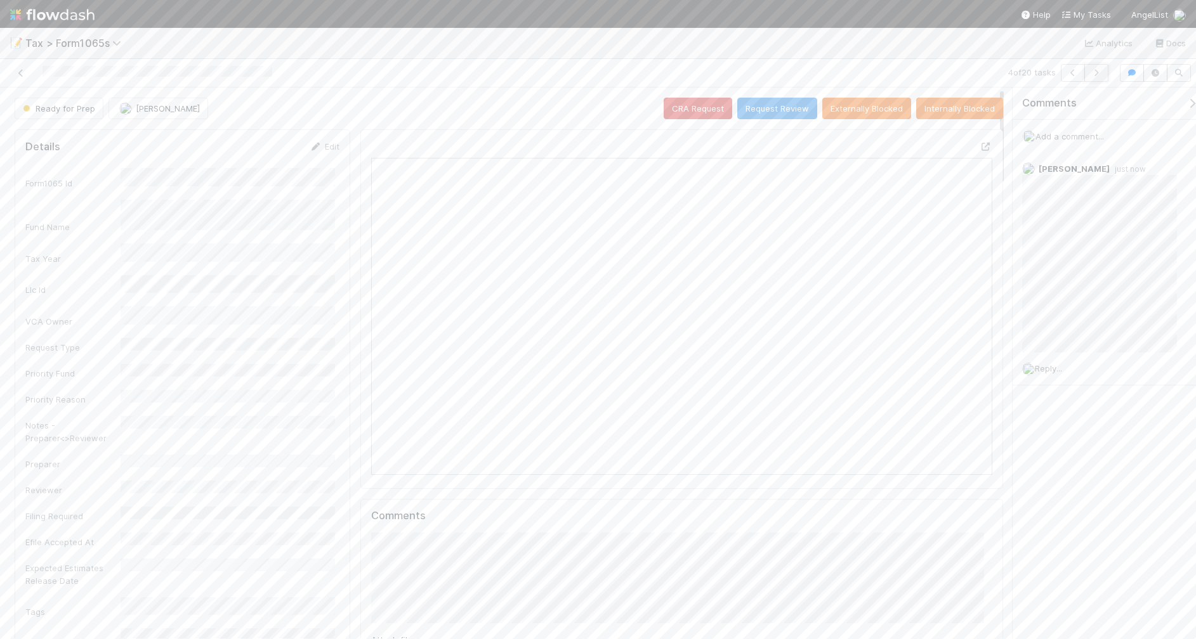
click at [1092, 76] on icon "button" at bounding box center [1096, 73] width 13 height 8
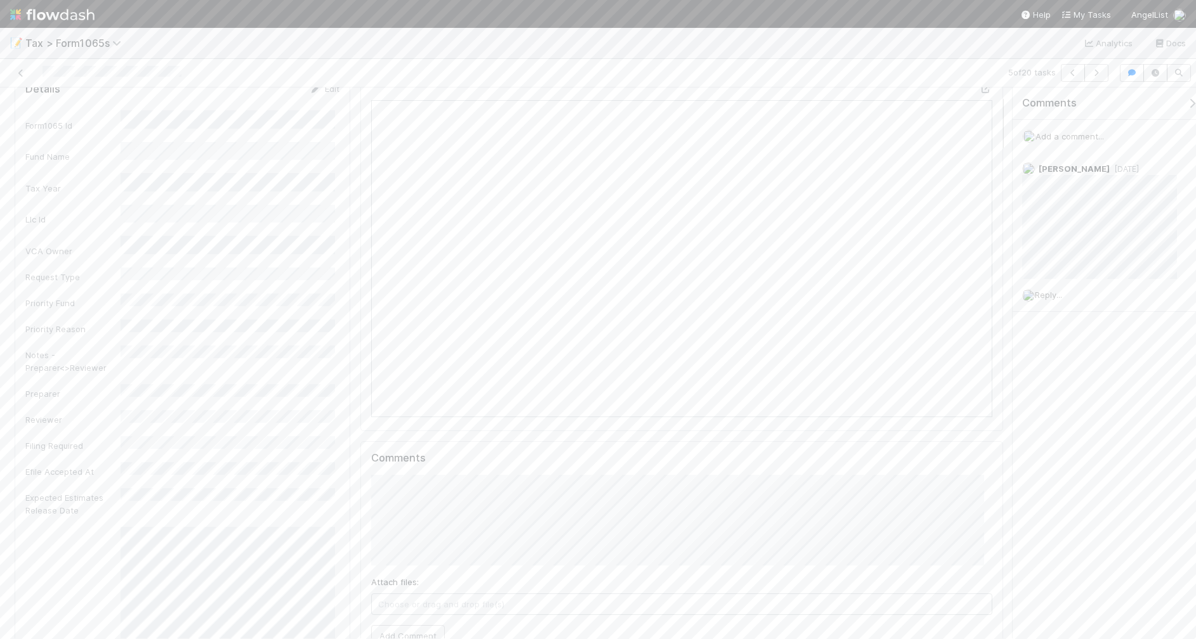
scroll to position [79, 0]
click at [412, 618] on button "Add Comment" at bounding box center [408, 615] width 74 height 22
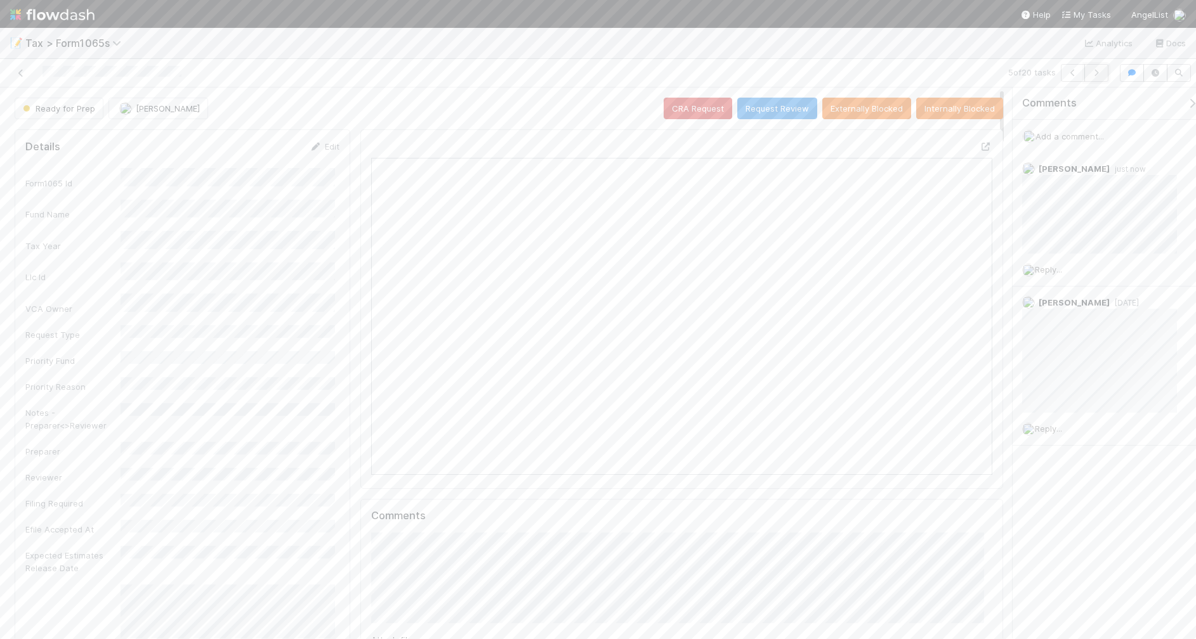
click at [1097, 72] on icon "button" at bounding box center [1096, 73] width 13 height 8
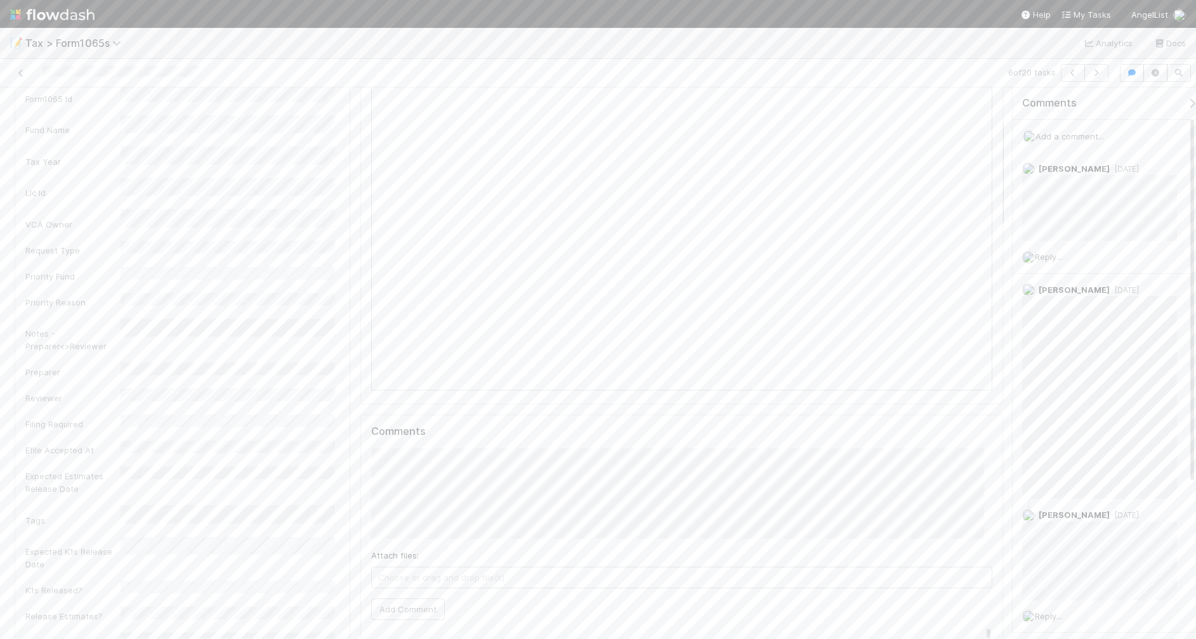
scroll to position [159, 0]
click at [406, 538] on button "Add Comment" at bounding box center [408, 536] width 74 height 22
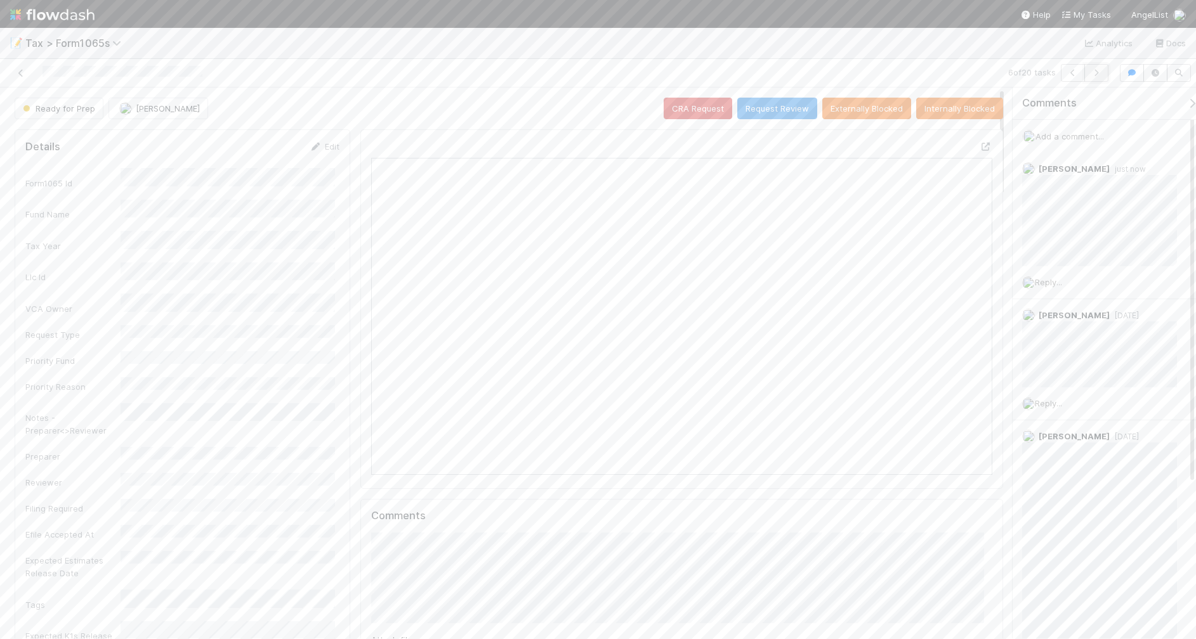
click at [1092, 74] on icon "button" at bounding box center [1096, 73] width 13 height 8
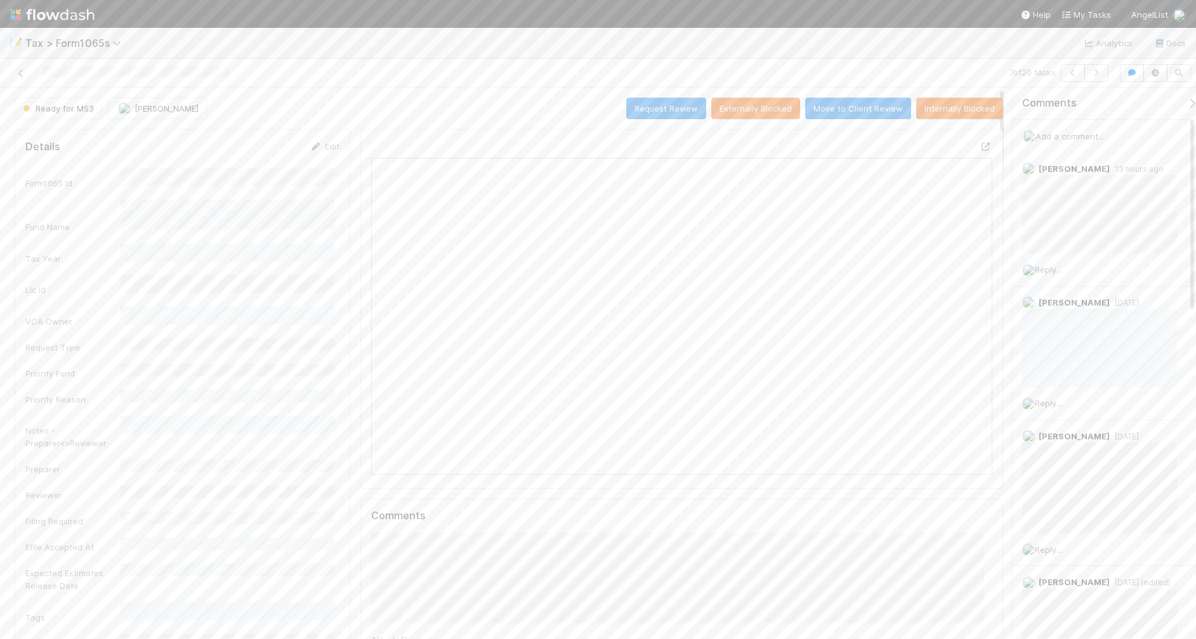
scroll to position [245, 298]
click at [1095, 74] on icon "button" at bounding box center [1096, 73] width 13 height 8
click at [1097, 77] on button "button" at bounding box center [1096, 73] width 24 height 18
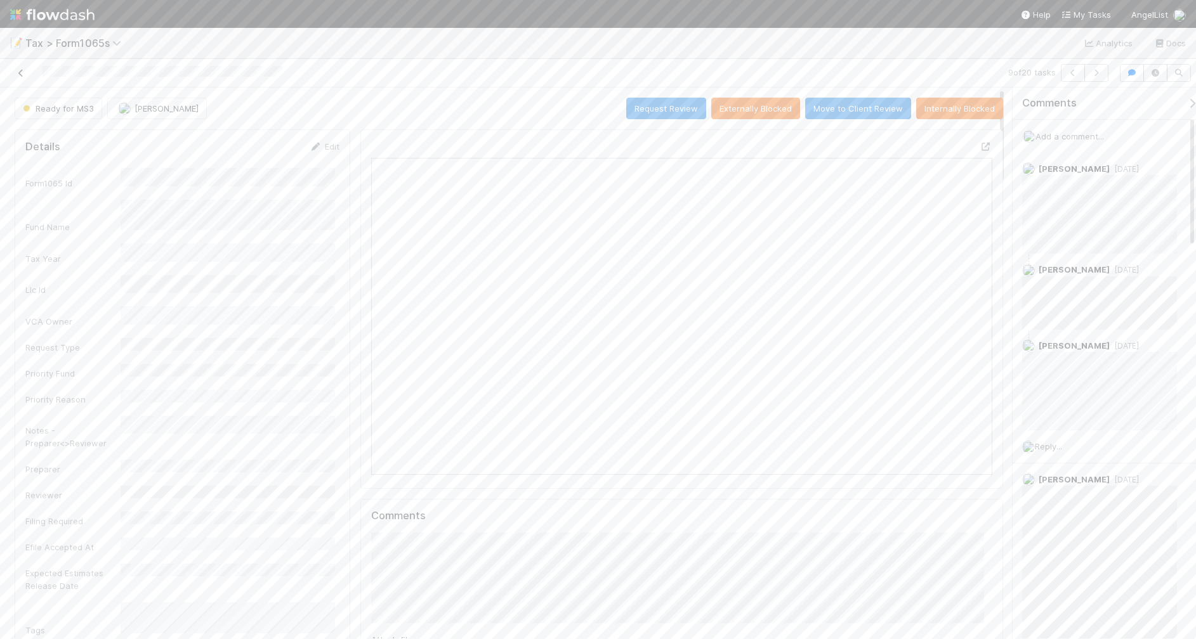
click at [20, 74] on icon at bounding box center [21, 73] width 13 height 8
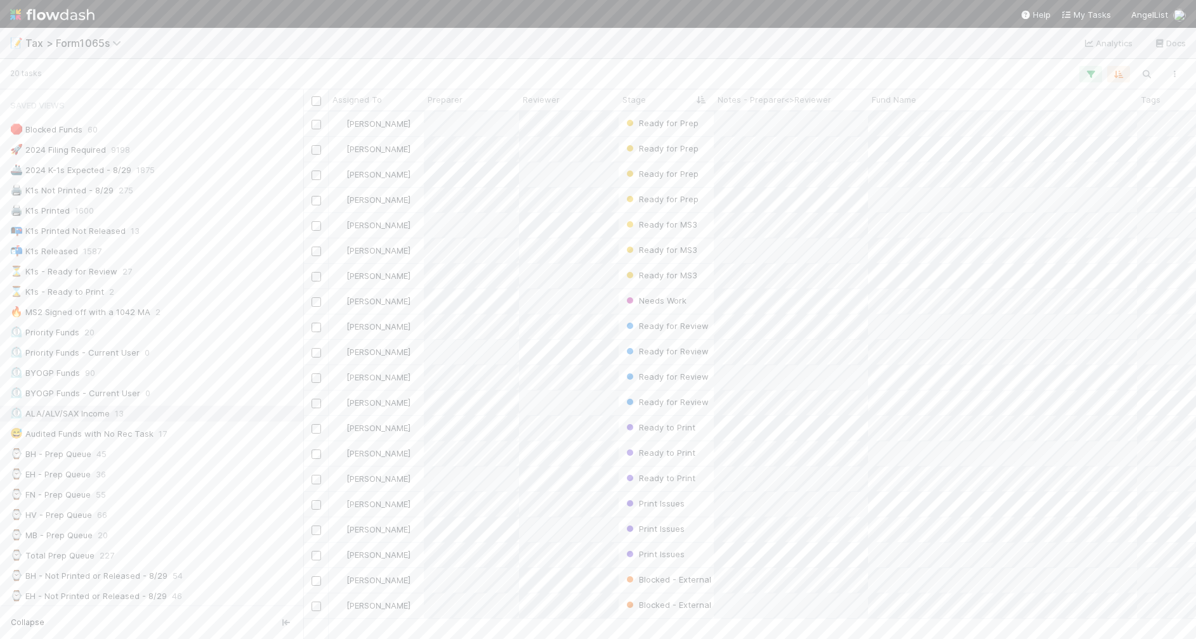
click at [197, 419] on div "⏲️ ALA/ALV/SAX Income 13" at bounding box center [155, 414] width 290 height 16
